Goal: Entertainment & Leisure: Consume media (video, audio)

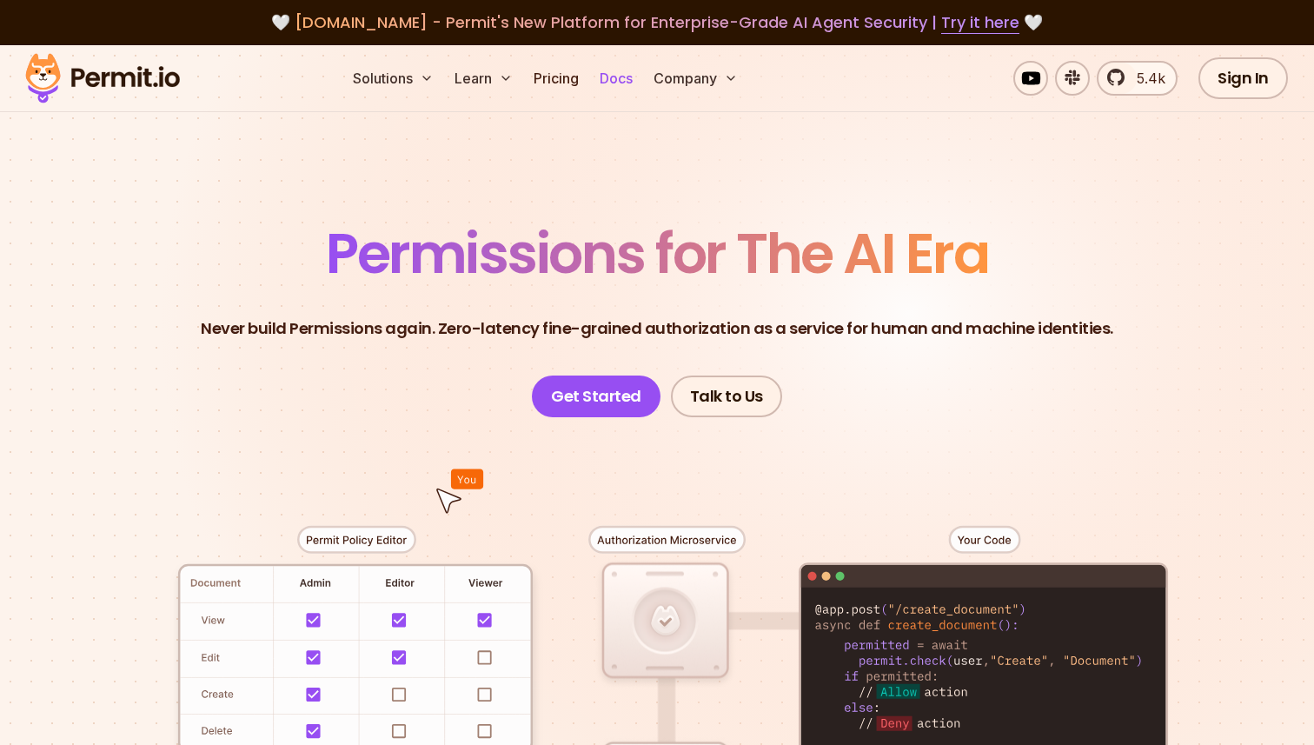
click at [621, 76] on link "Docs" at bounding box center [616, 78] width 47 height 35
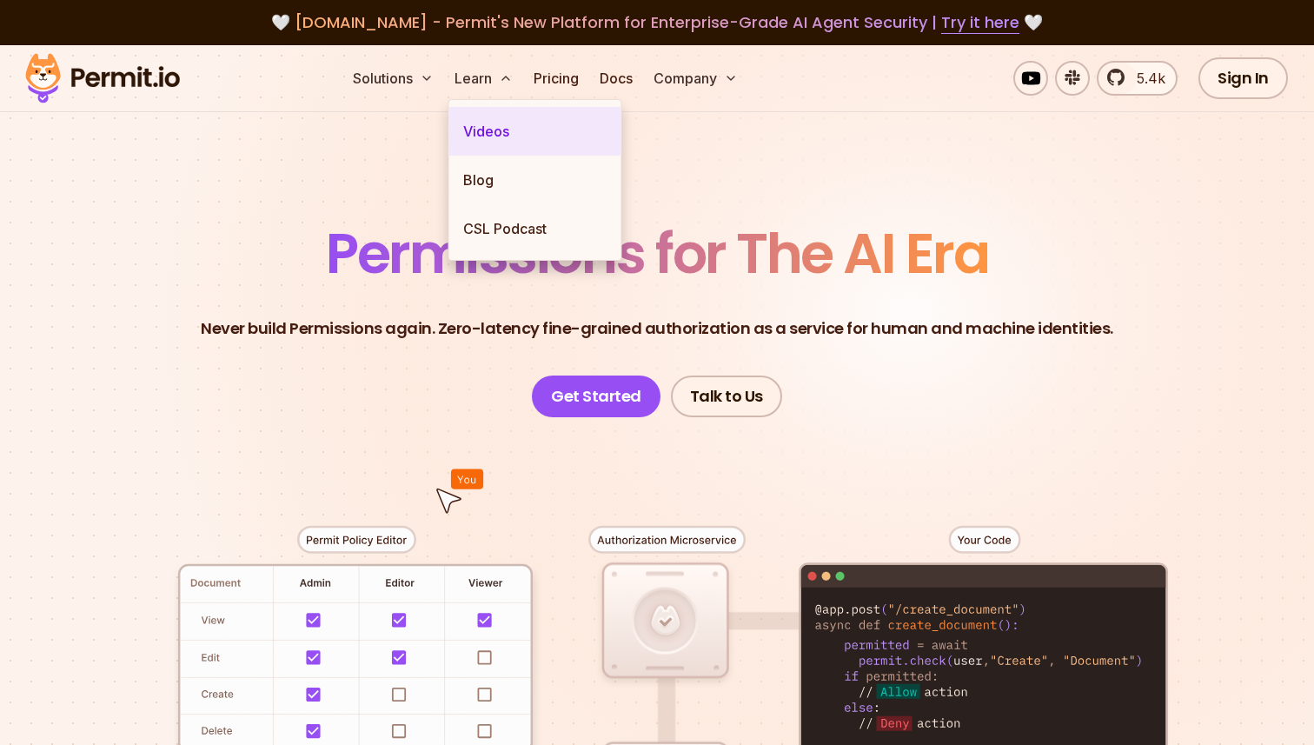
click at [488, 141] on link "Videos" at bounding box center [535, 131] width 172 height 49
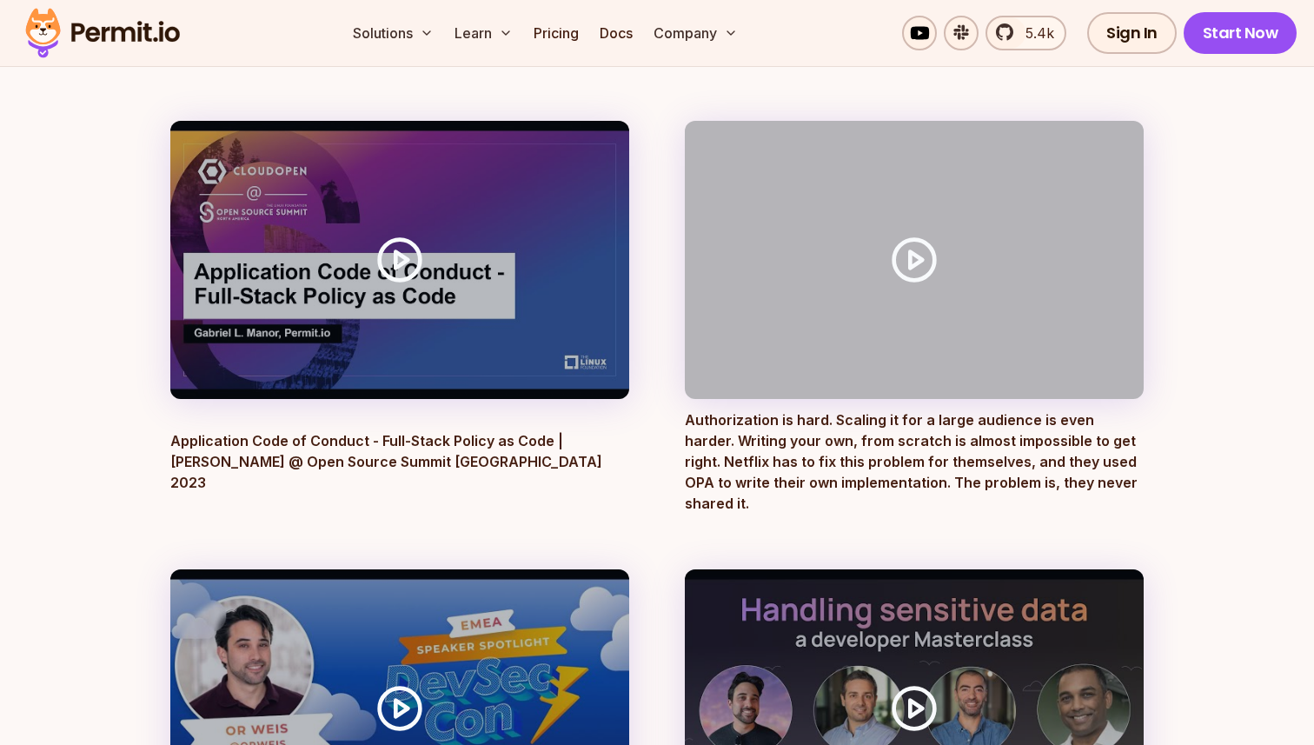
scroll to position [2372, 0]
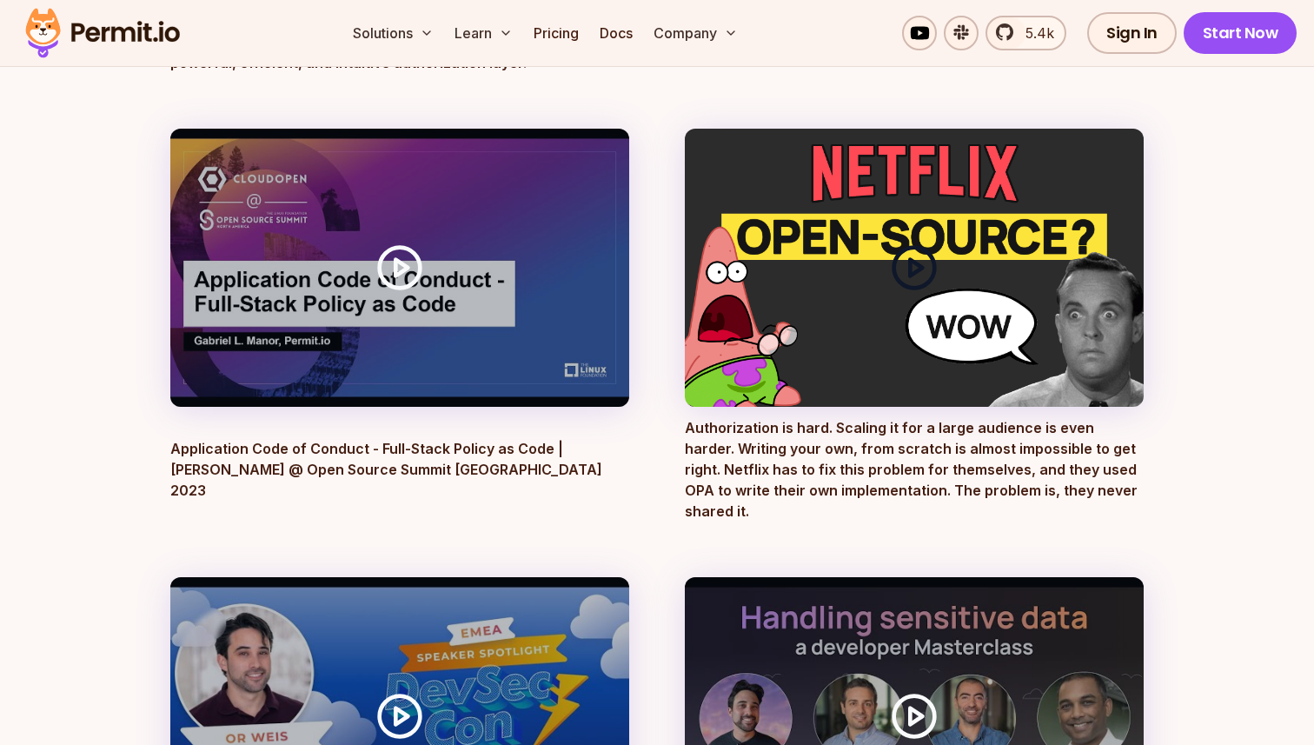
click at [918, 247] on circle at bounding box center [914, 267] width 41 height 41
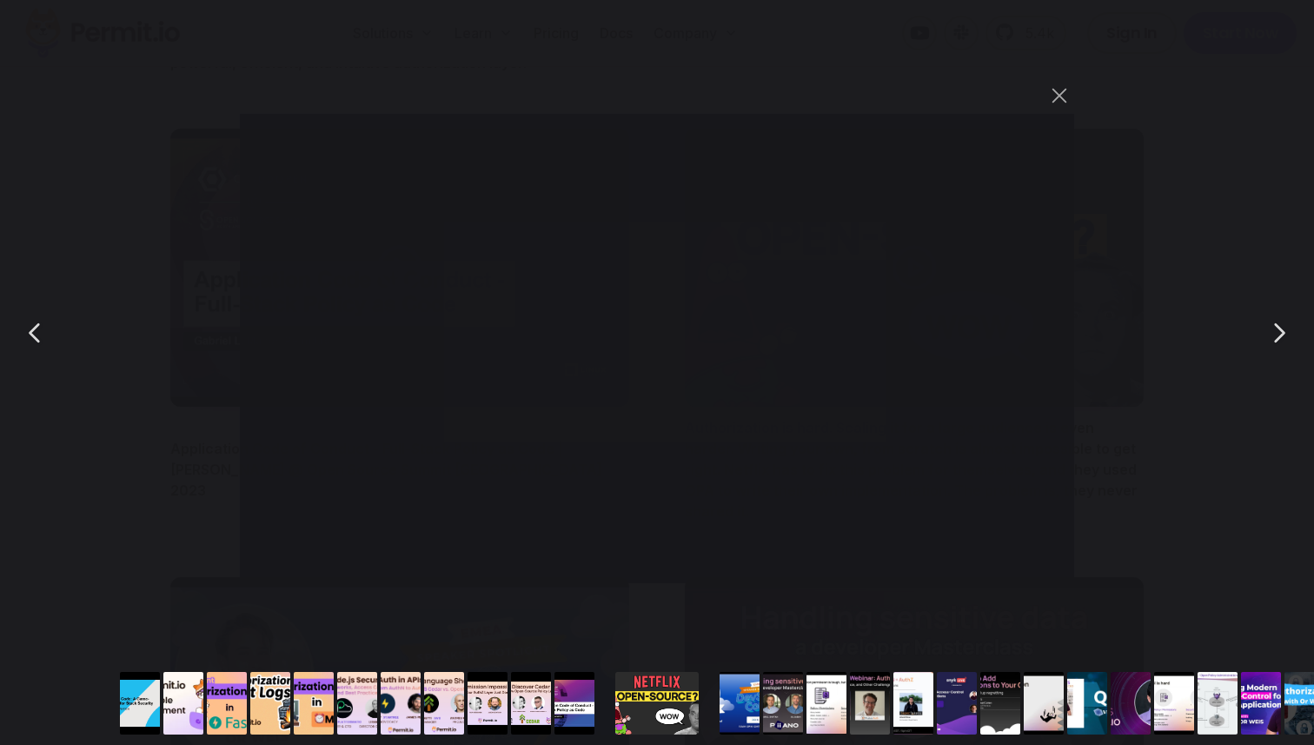
click at [183, 175] on div "You can close this modal content with the ESC key" at bounding box center [657, 332] width 1314 height 665
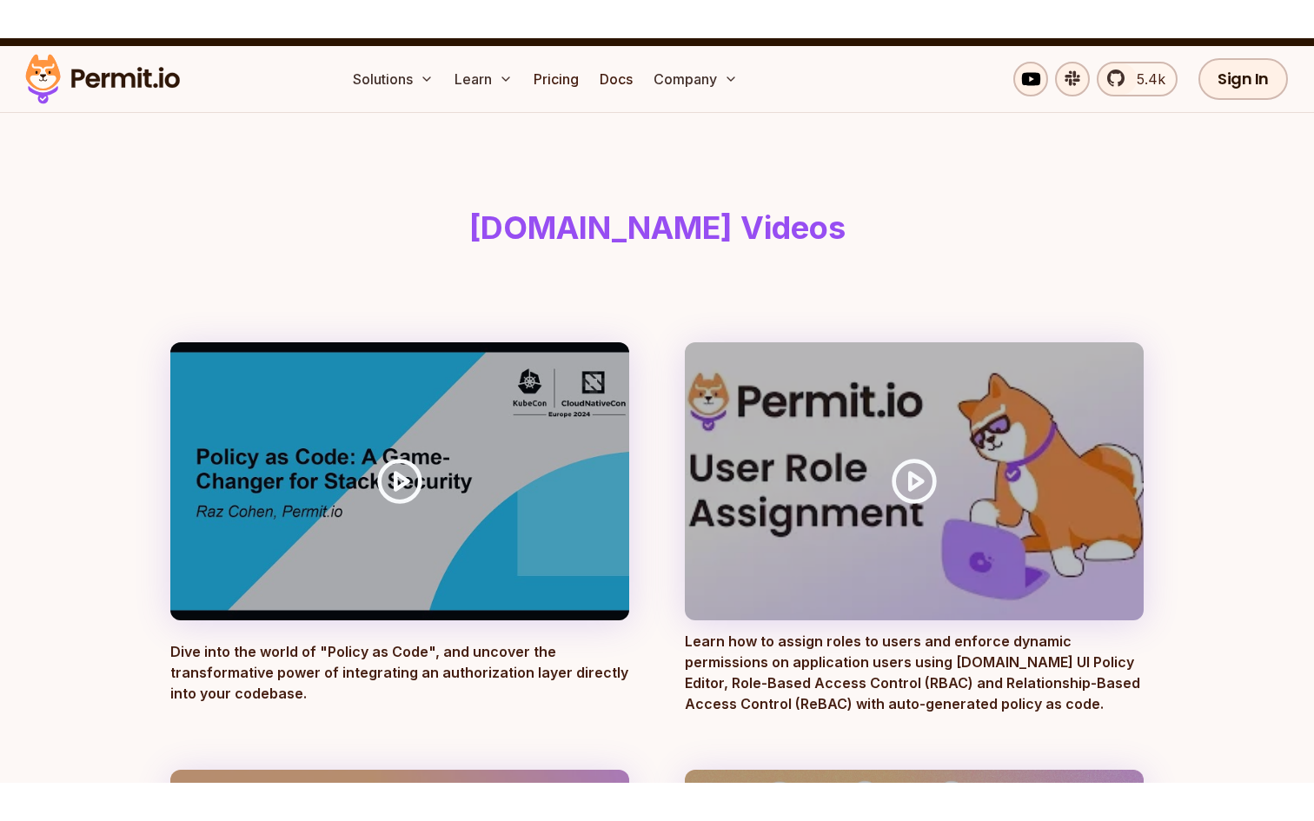
scroll to position [42, 0]
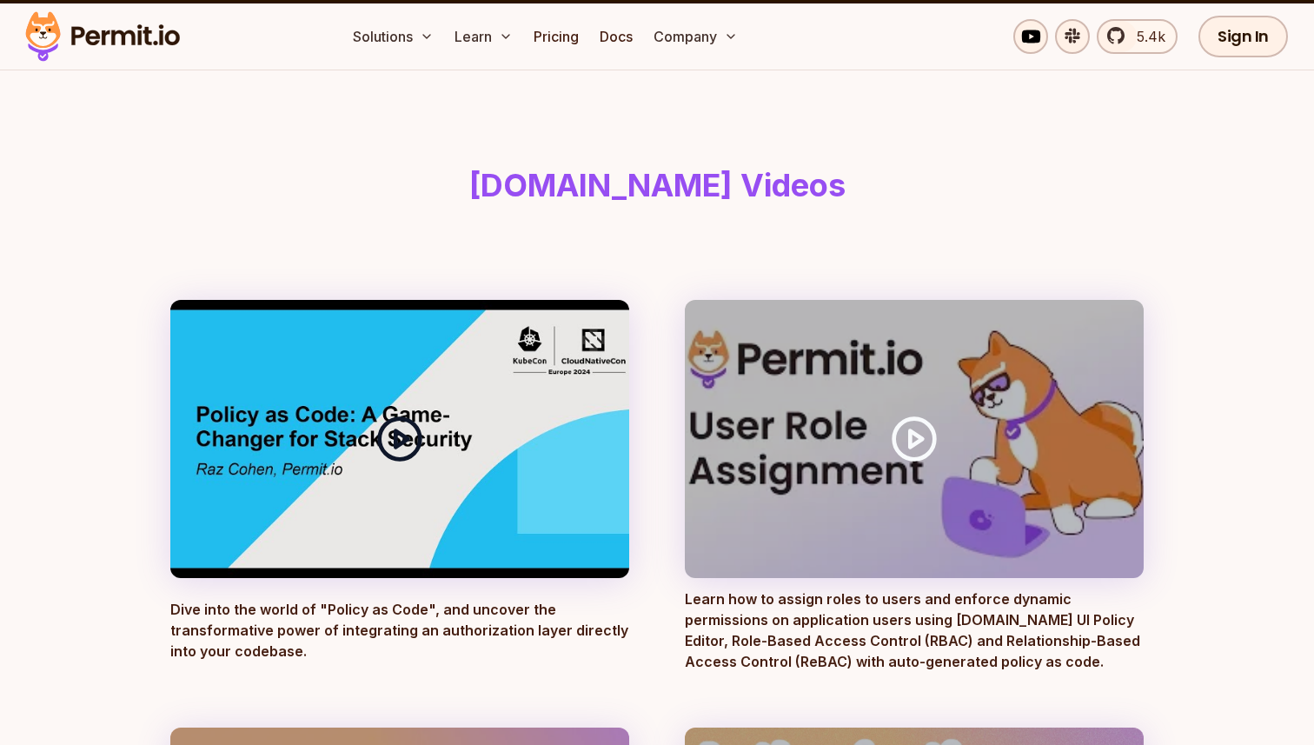
click at [399, 473] on div at bounding box center [399, 439] width 459 height 278
